Goal: Task Accomplishment & Management: Use online tool/utility

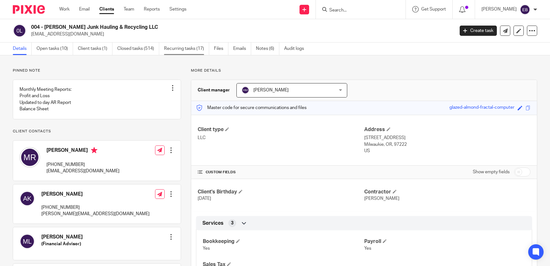
click at [186, 49] on link "Recurring tasks (17)" at bounding box center [186, 49] width 45 height 12
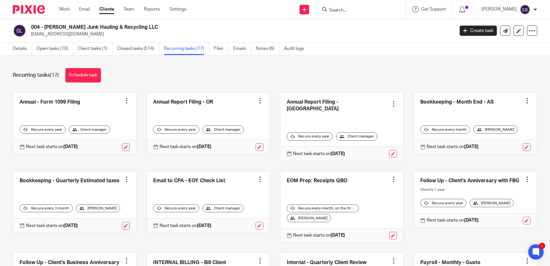
drag, startPoint x: 154, startPoint y: 78, endPoint x: 120, endPoint y: 71, distance: 34.9
click at [153, 77] on div "Recurring tasks (17) Schedule task" at bounding box center [275, 75] width 524 height 14
click at [55, 46] on link "Open tasks (10)" at bounding box center [54, 49] width 36 height 12
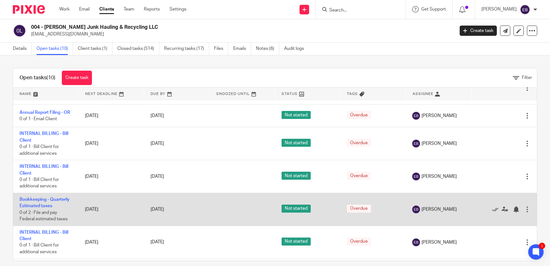
scroll to position [70, 0]
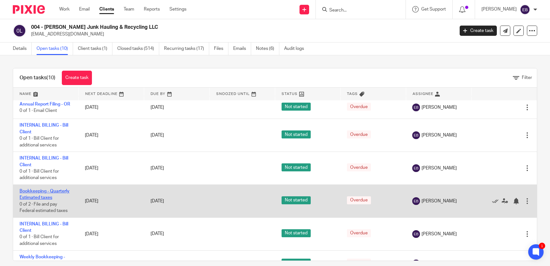
click at [57, 199] on td "Bookkeeping - Quarterly Estimated taxes 0 of 2 · File and pay Federal estimated…" at bounding box center [45, 201] width 65 height 33
click at [57, 196] on link "Bookkeeping - Quarterly Estimated taxes" at bounding box center [45, 194] width 50 height 11
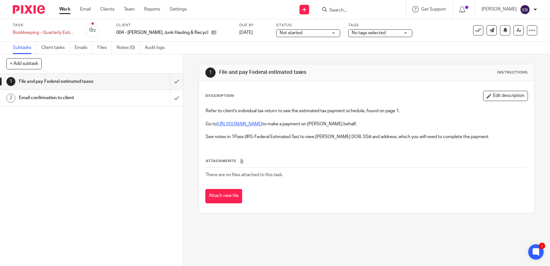
click at [238, 125] on link "https://www.irs.gov/payments/direct-pay" at bounding box center [239, 124] width 46 height 4
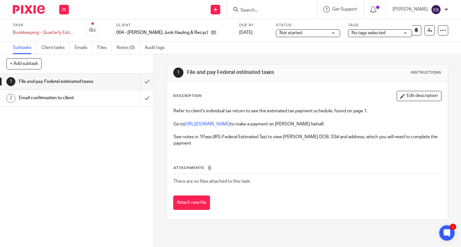
click at [141, 13] on div "Send new email Create task Add client Get Support Contact Support Help Document…" at bounding box center [268, 9] width 386 height 19
click at [110, 98] on link "2 Email confirmation to client" at bounding box center [70, 98] width 140 height 16
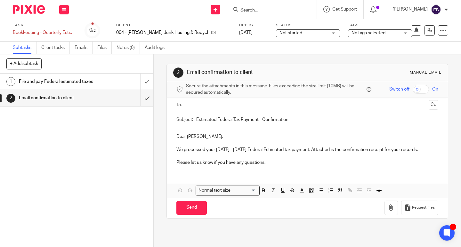
drag, startPoint x: 299, startPoint y: 9, endPoint x: 315, endPoint y: 3, distance: 16.5
click at [299, 9] on form at bounding box center [274, 9] width 68 height 8
